Goal: Use online tool/utility

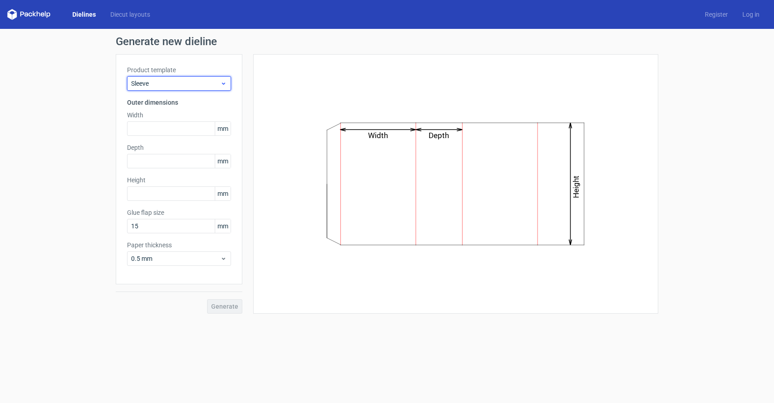
click at [180, 84] on span "Sleeve" at bounding box center [175, 83] width 89 height 9
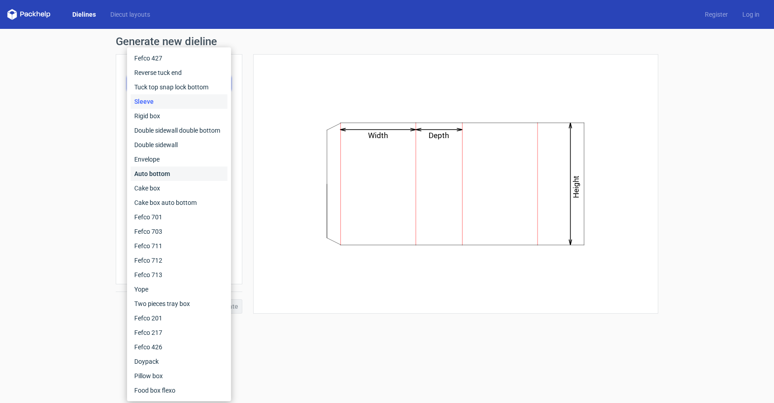
click at [164, 173] on div "Auto bottom" at bounding box center [179, 174] width 97 height 14
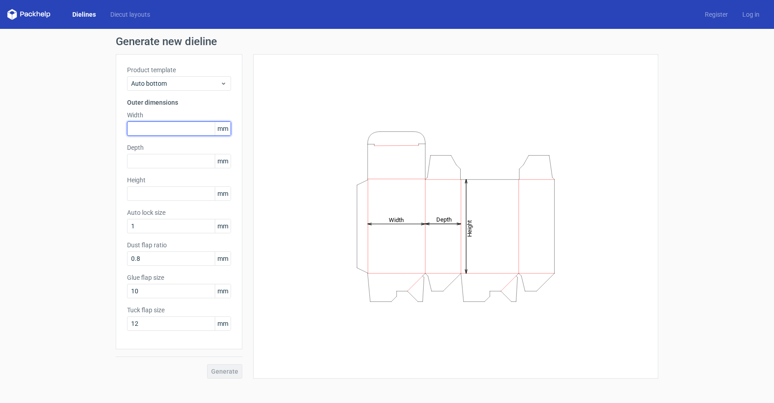
click at [178, 129] on input "text" at bounding box center [179, 129] width 104 height 14
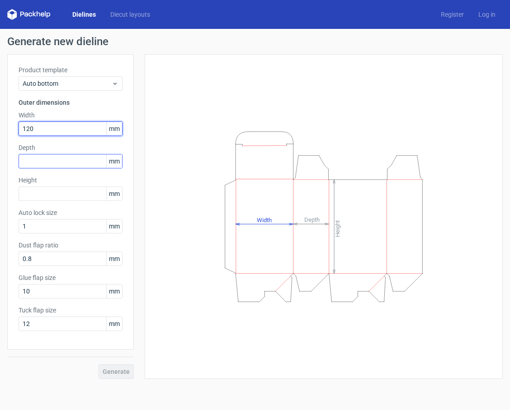
type input "120"
click at [56, 161] on input "text" at bounding box center [71, 161] width 104 height 14
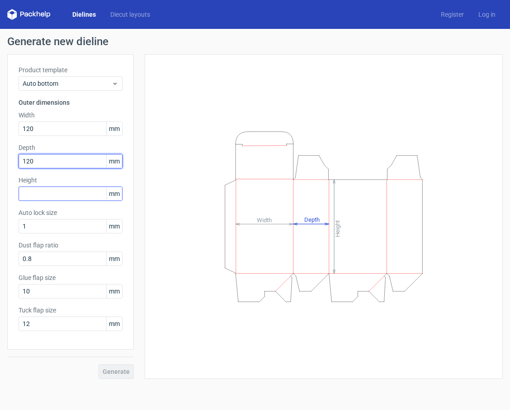
type input "120"
click at [49, 192] on input "text" at bounding box center [71, 194] width 104 height 14
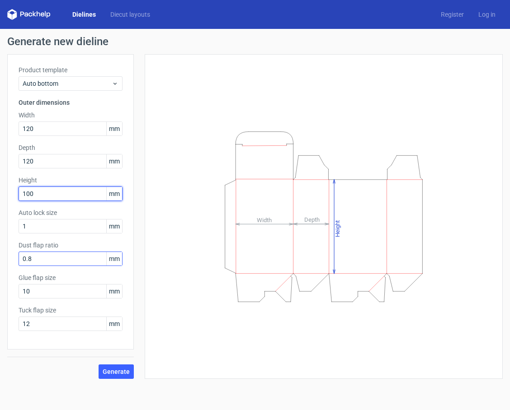
type input "100"
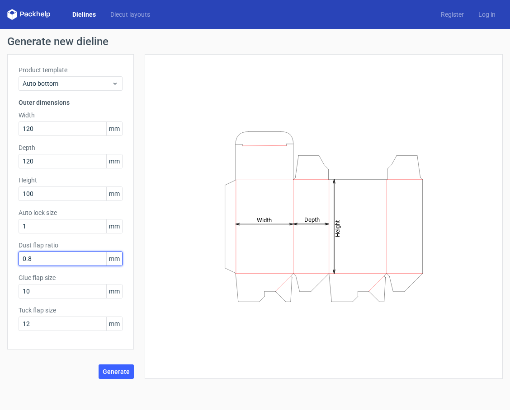
click at [86, 257] on input "0.8" at bounding box center [71, 259] width 104 height 14
click at [116, 369] on span "Generate" at bounding box center [116, 372] width 27 height 6
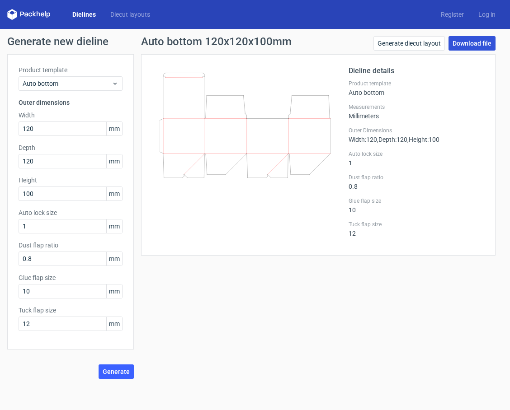
click at [464, 46] on link "Download file" at bounding box center [471, 43] width 47 height 14
